Goal: Check status: Check status

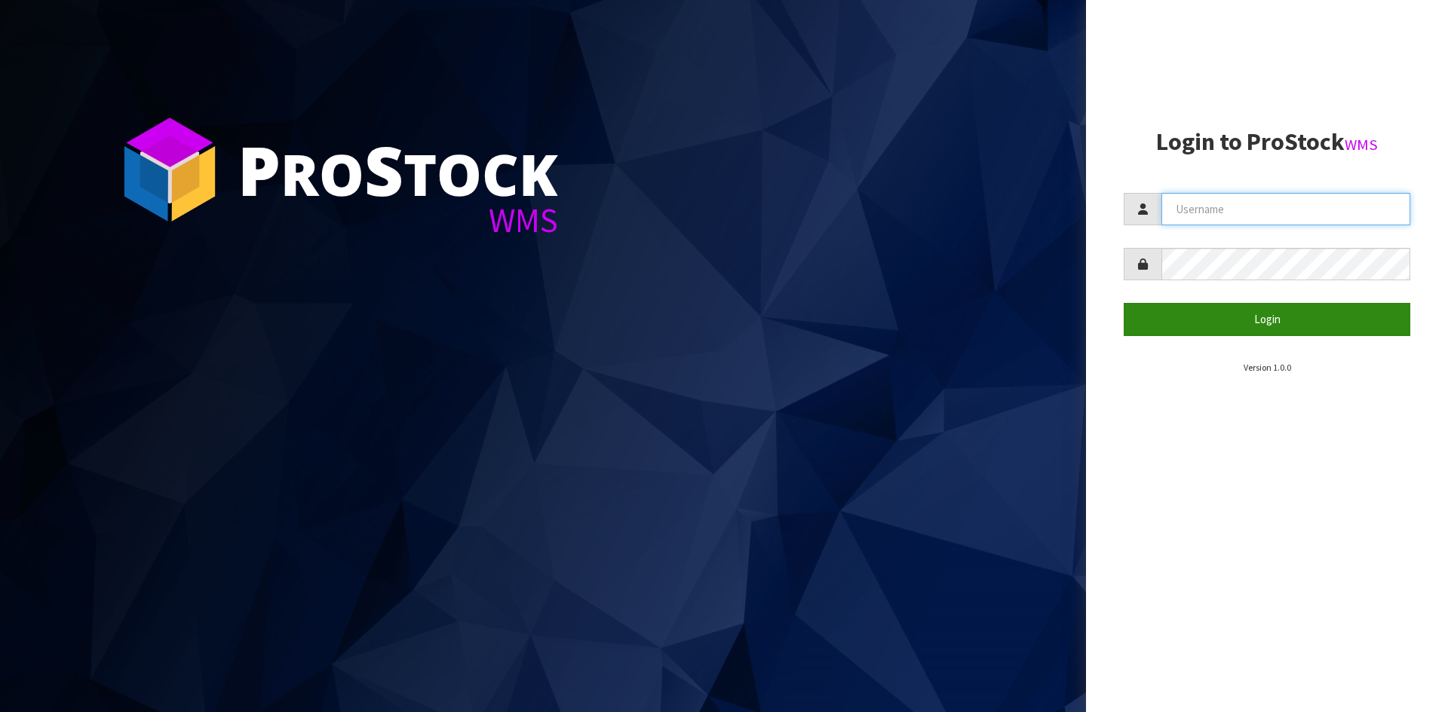
type input "YOURREFORMER"
click at [1187, 315] on button "Login" at bounding box center [1266, 319] width 286 height 32
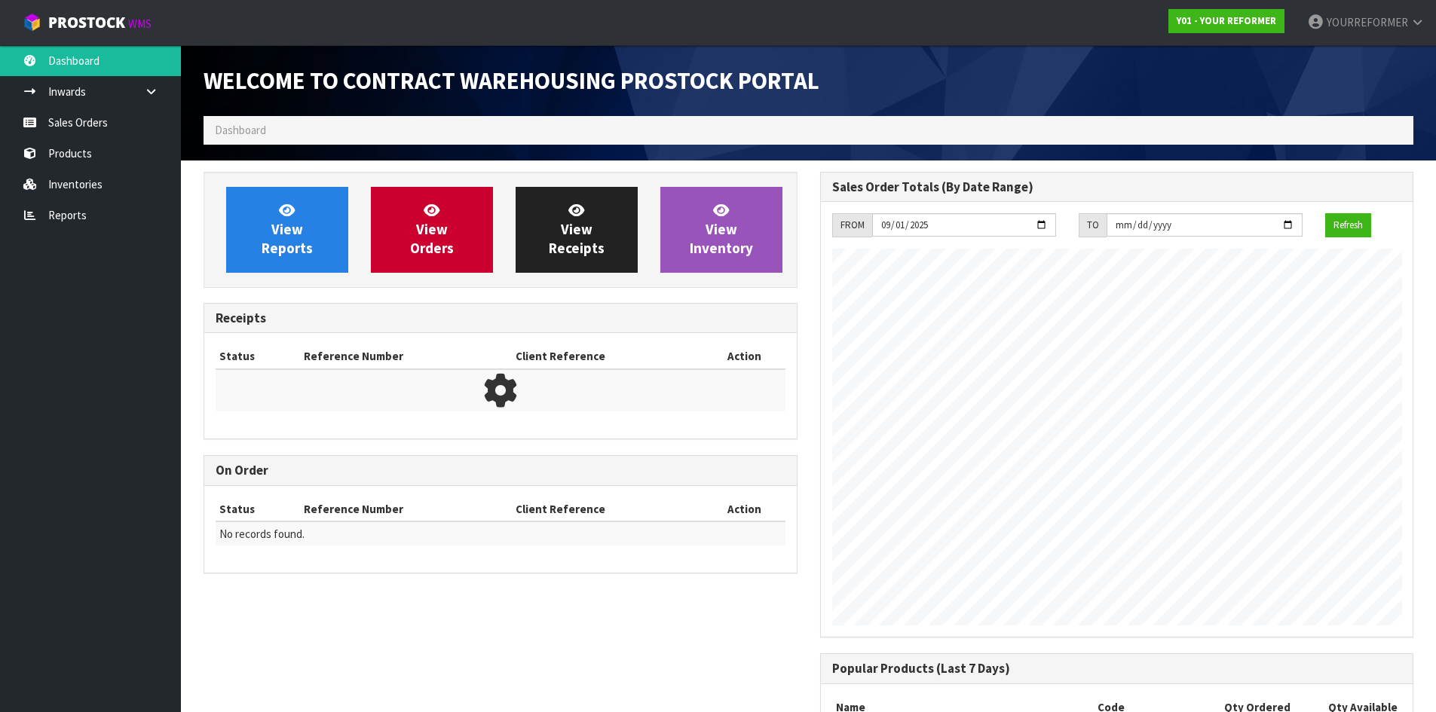
scroll to position [836, 616]
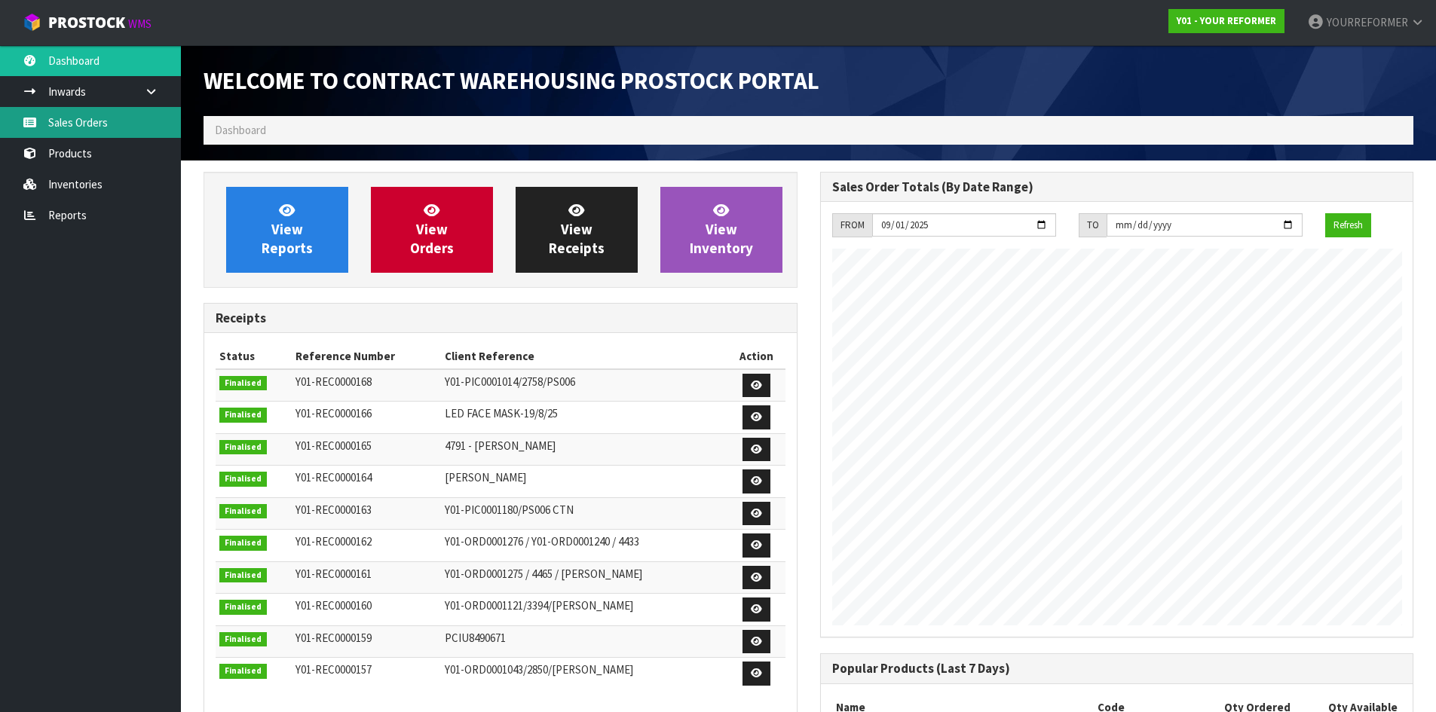
click at [105, 124] on link "Sales Orders" at bounding box center [90, 122] width 181 height 31
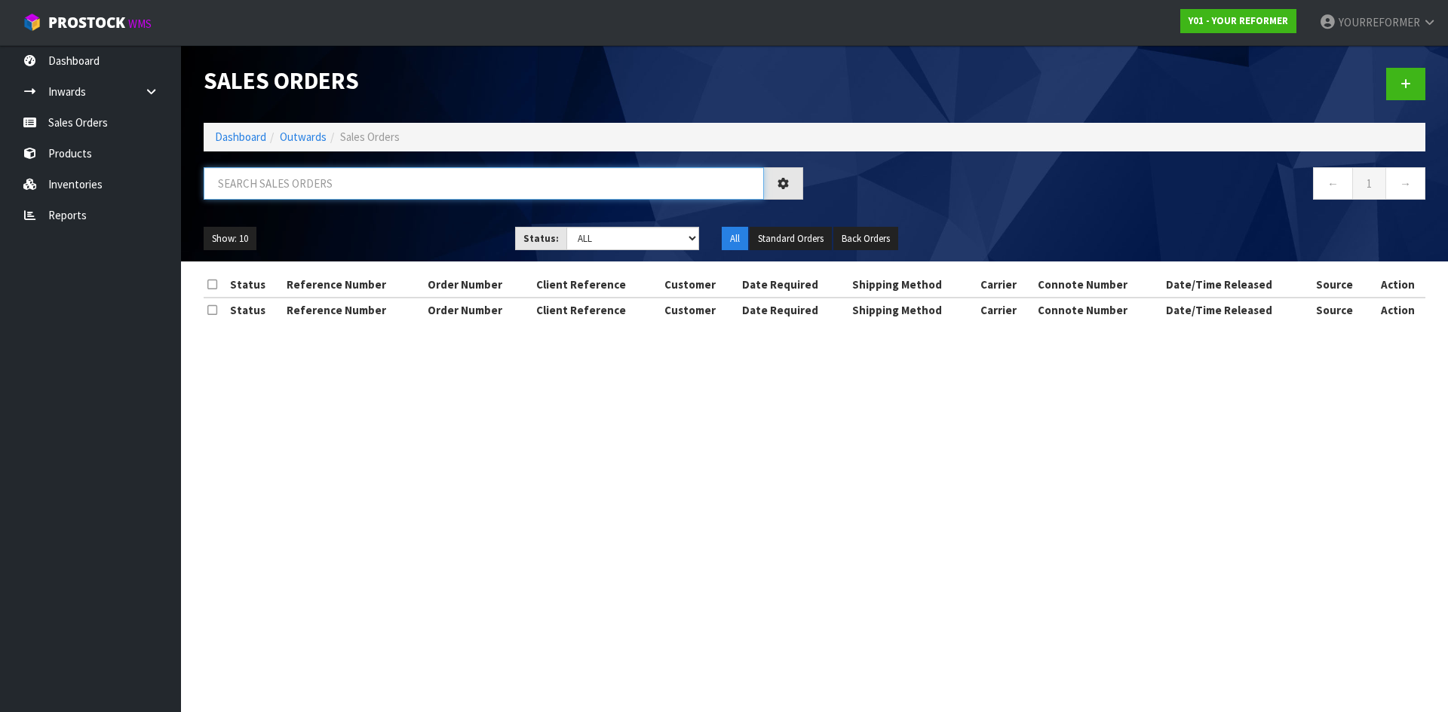
click at [267, 182] on input "text" at bounding box center [484, 183] width 560 height 32
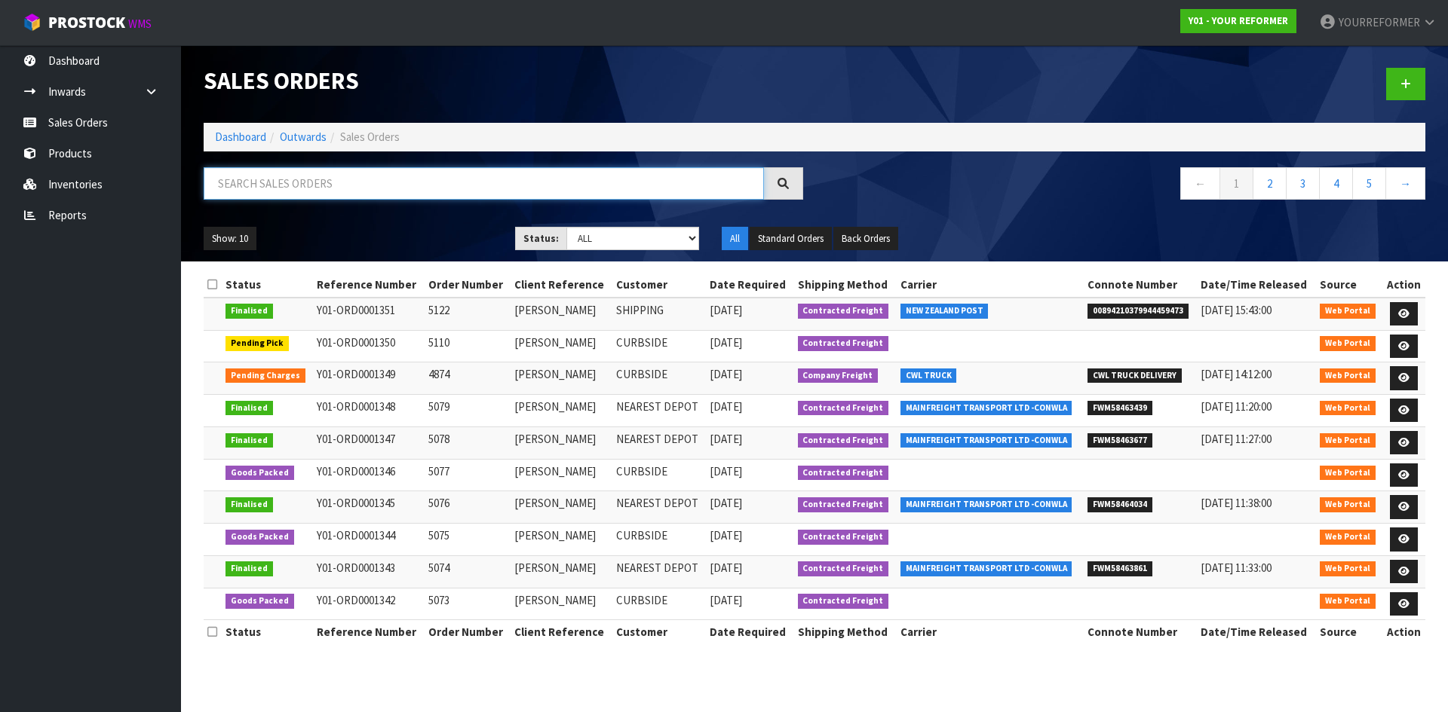
paste input "5027"
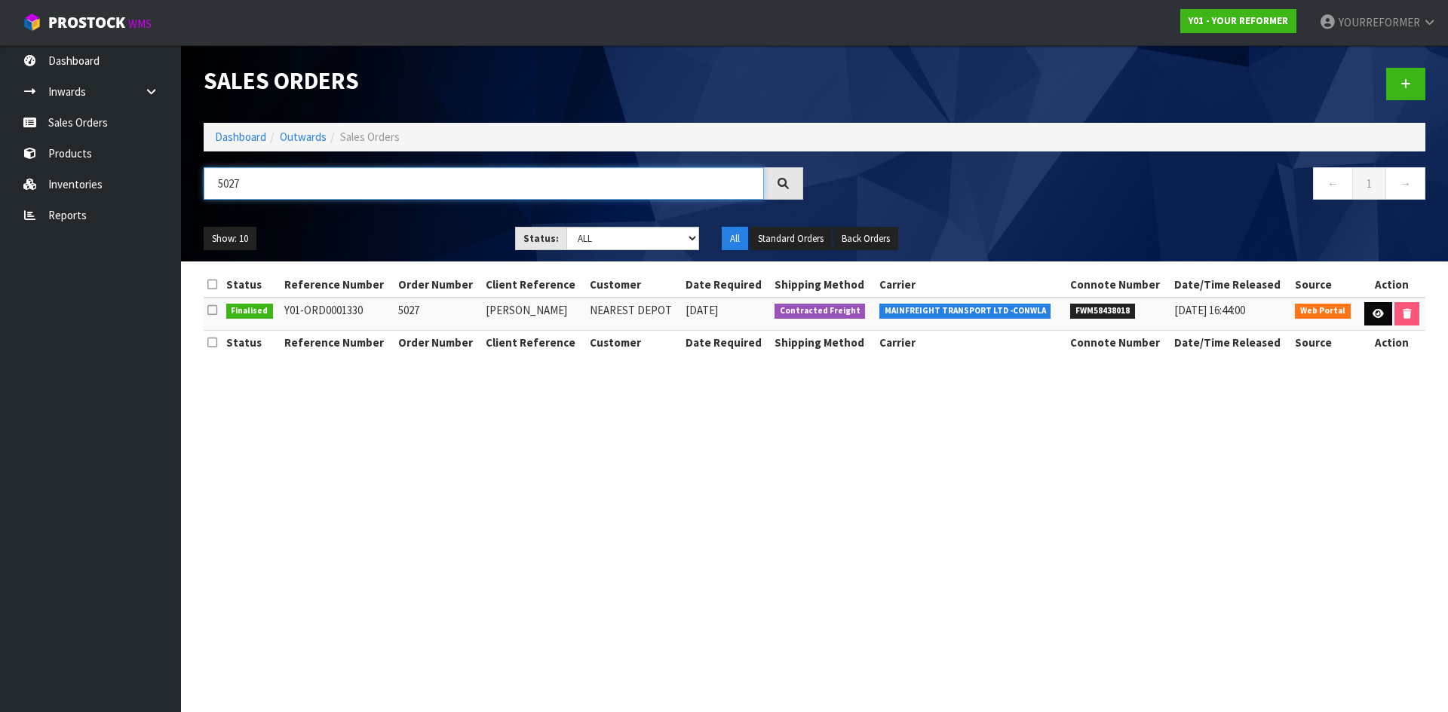
type input "5027"
click at [1375, 314] on icon at bounding box center [1377, 314] width 11 height 10
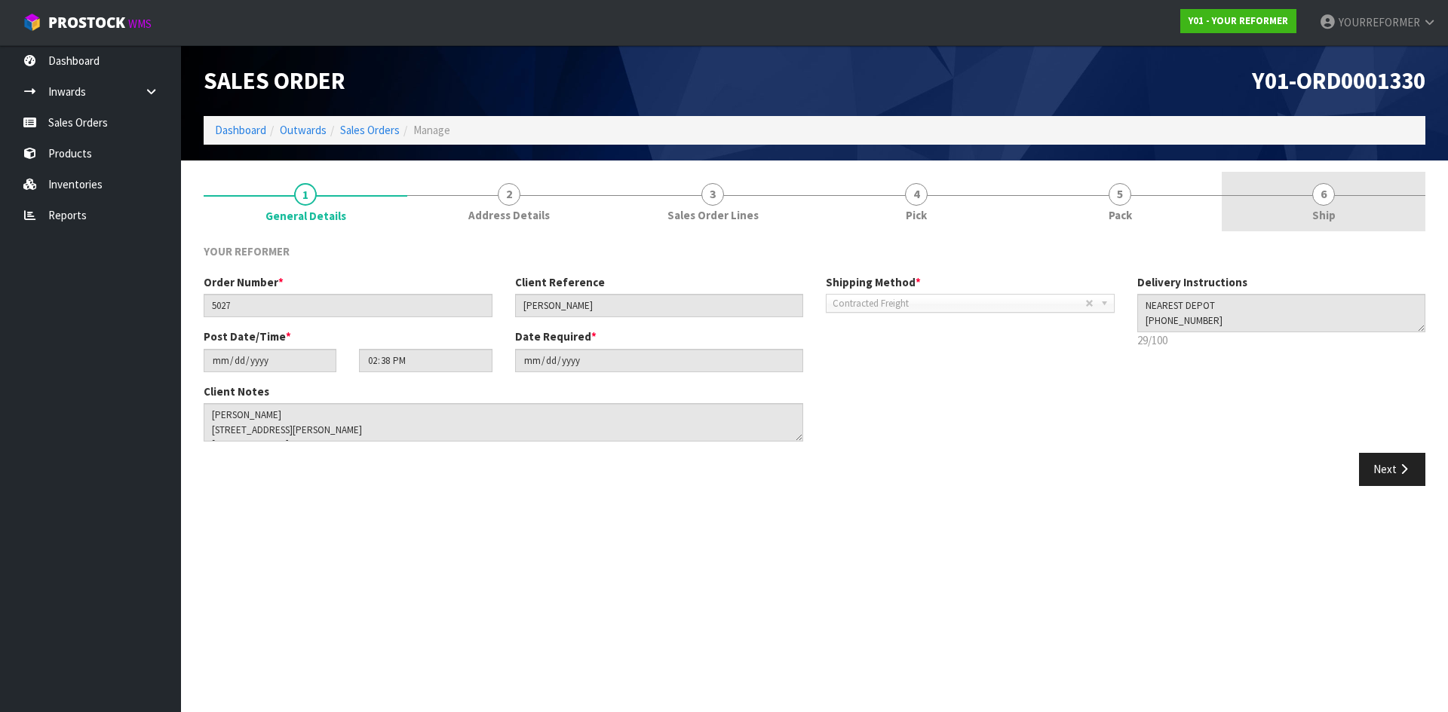
click at [1374, 188] on link "6 Ship" at bounding box center [1323, 202] width 204 height 60
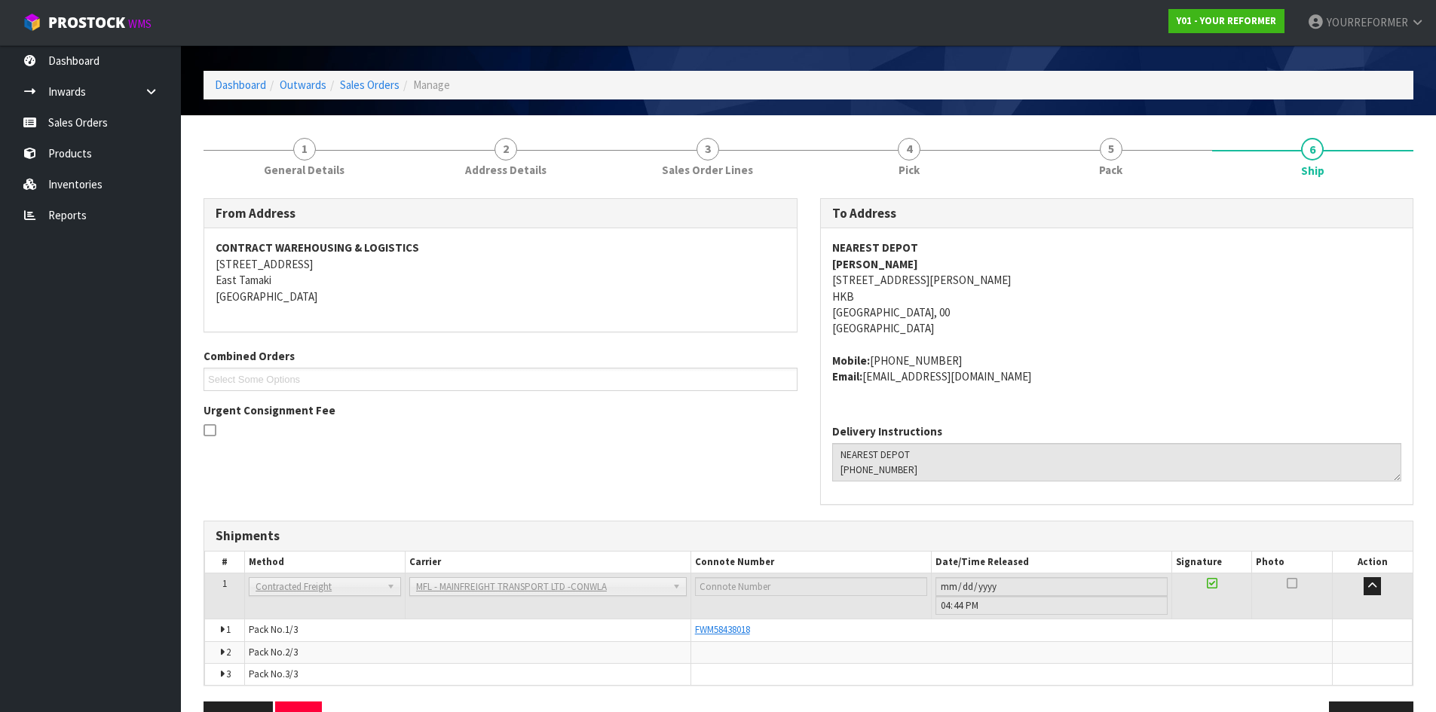
scroll to position [90, 0]
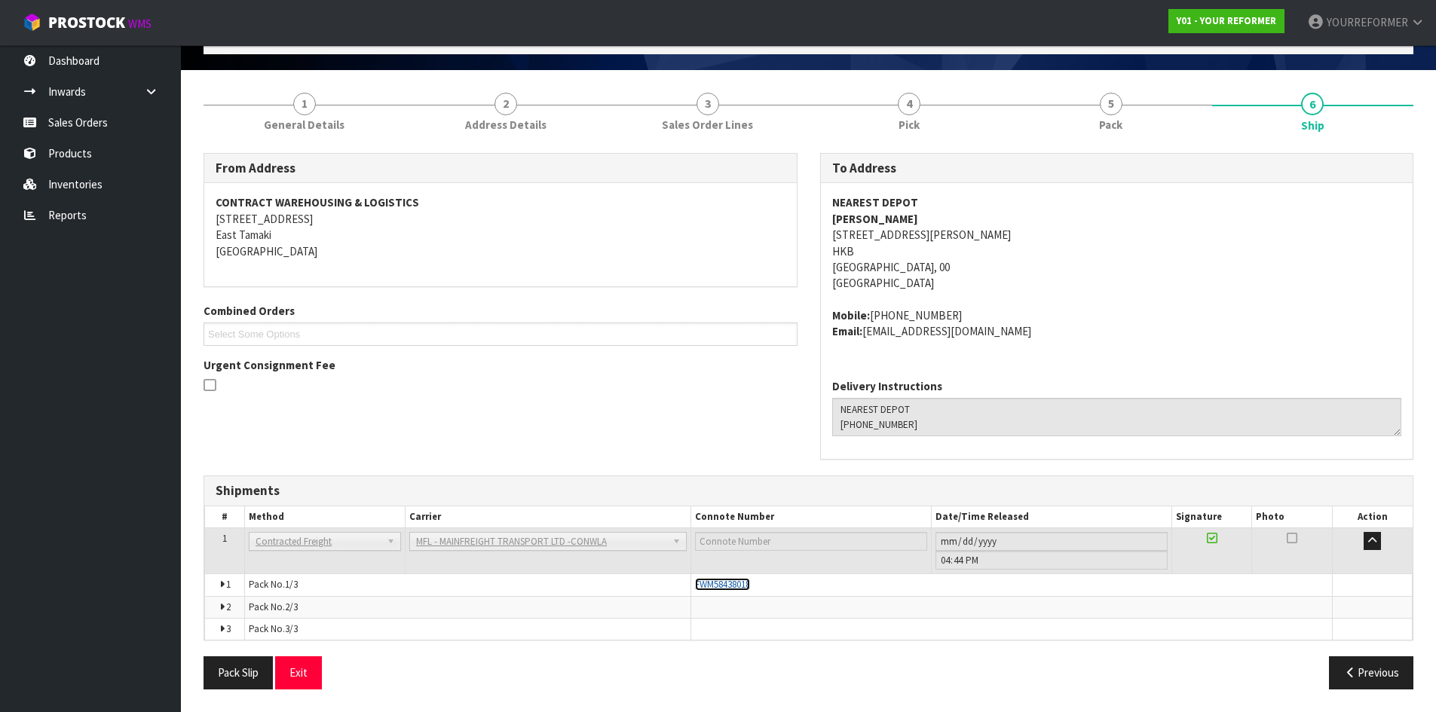
click at [740, 581] on span "FWM58438018" at bounding box center [722, 584] width 55 height 13
